Goal: Check status

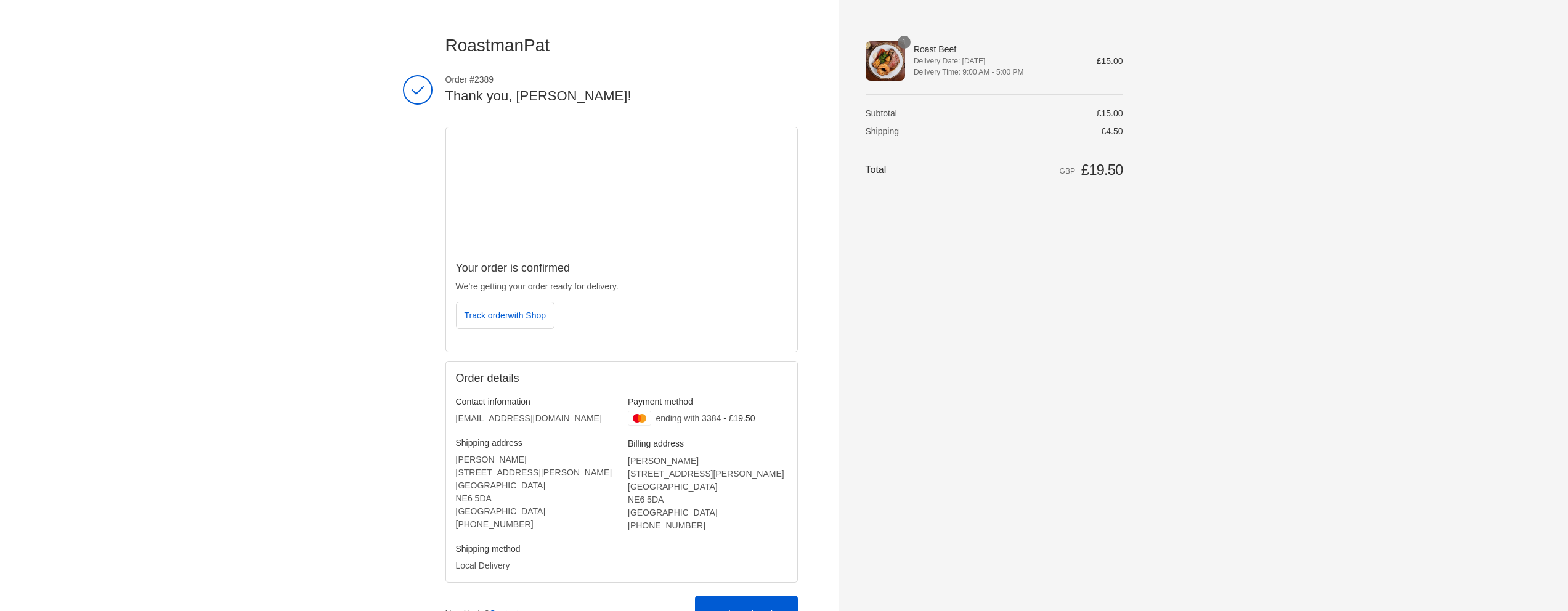
click at [952, 66] on span "Delivery Date: [DATE]" at bounding box center [997, 61] width 166 height 11
click at [1015, 435] on div "Shopping cart Product image Description Quantity Price 1 Roast Beef Delivery Da…" at bounding box center [994, 306] width 257 height 543
click at [287, 319] on div "RoastmanPat Thank you for your purchase! Order #2389 Thank you, [PERSON_NAME]! …" at bounding box center [784, 350] width 1568 height 700
click at [894, 52] on div "1" at bounding box center [885, 61] width 40 height 40
click at [904, 41] on span "1" at bounding box center [904, 42] width 13 height 13
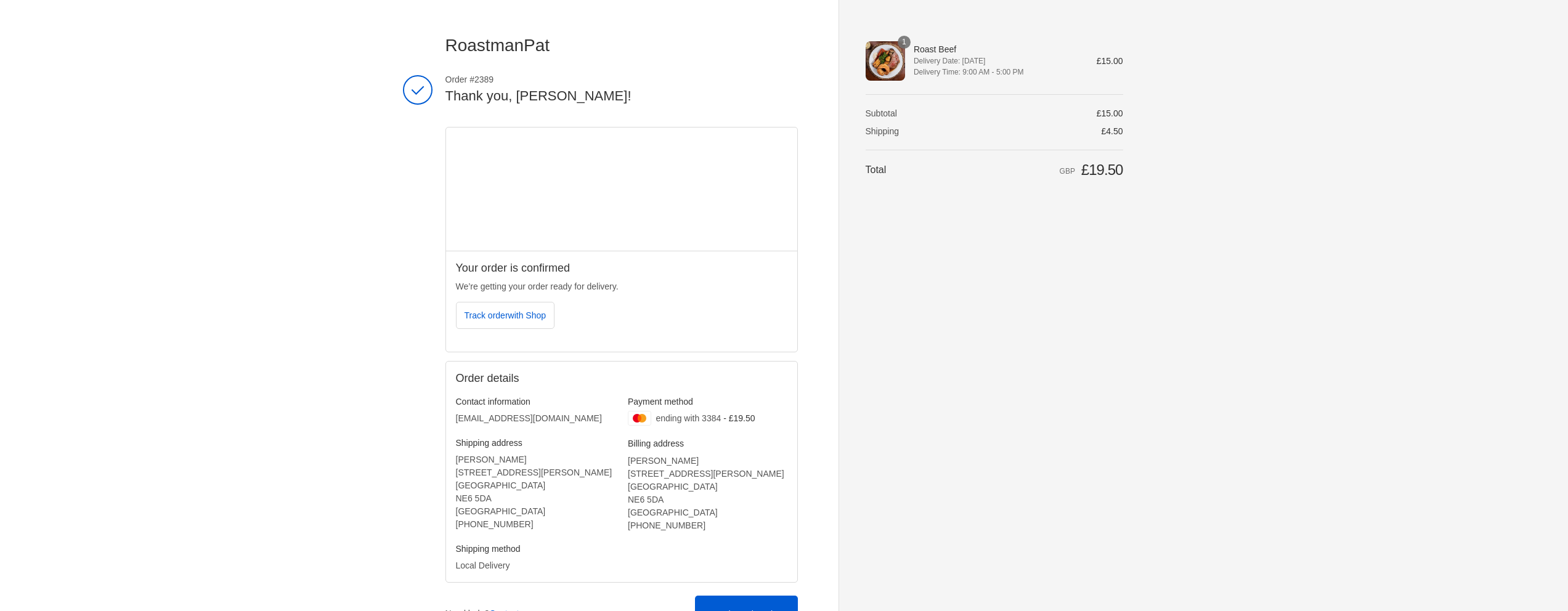
click at [1195, 108] on div "RoastmanPat Thank you for your purchase! Order #2389 Thank you, [PERSON_NAME]! …" at bounding box center [784, 350] width 835 height 700
click at [269, 124] on div "RoastmanPat Thank you for your purchase! Order #2389 Thank you, [PERSON_NAME]! …" at bounding box center [784, 350] width 1568 height 700
